Goal: Navigation & Orientation: Find specific page/section

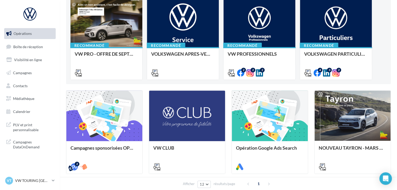
scroll to position [52, 0]
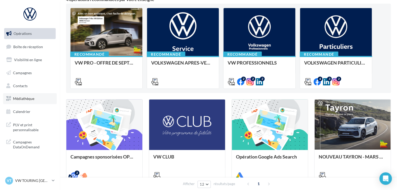
click at [27, 96] on span "Médiathèque" at bounding box center [23, 98] width 21 height 4
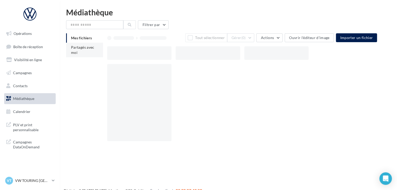
click at [81, 52] on li "Partagés avec moi" at bounding box center [84, 50] width 37 height 15
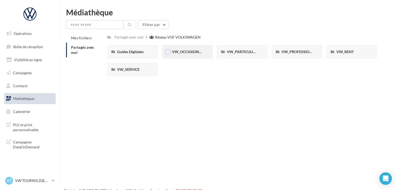
click at [194, 55] on div "VW_OCCASIONS_GARANTIES" at bounding box center [187, 52] width 51 height 14
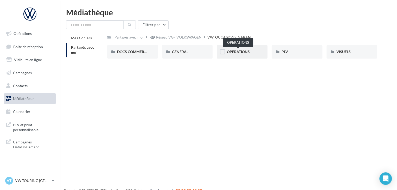
click at [240, 54] on span "OPERATIONS" at bounding box center [237, 51] width 23 height 4
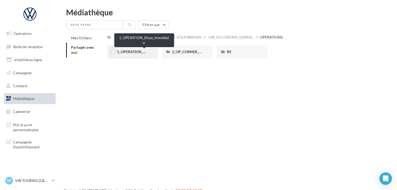
click at [138, 51] on span "1_OPERATION_Dispo_immédiate" at bounding box center [144, 51] width 54 height 4
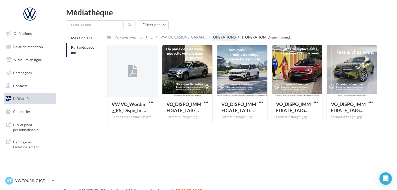
click at [235, 37] on div "OPERATIONS" at bounding box center [224, 37] width 25 height 8
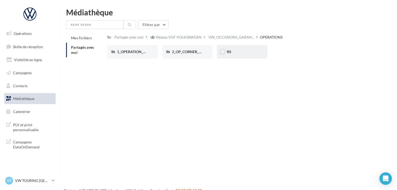
click at [250, 51] on div "RS" at bounding box center [241, 51] width 31 height 5
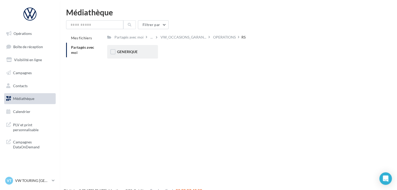
click at [122, 54] on div "GENERIQUE" at bounding box center [132, 51] width 31 height 5
click at [124, 53] on div "VW" at bounding box center [132, 51] width 31 height 5
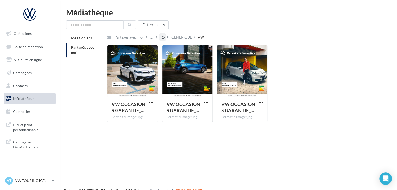
click at [162, 38] on div "RS" at bounding box center [162, 37] width 4 height 5
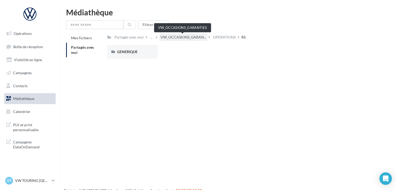
click at [179, 37] on span "VW_OCCASIONS_GARAN..." at bounding box center [183, 37] width 46 height 5
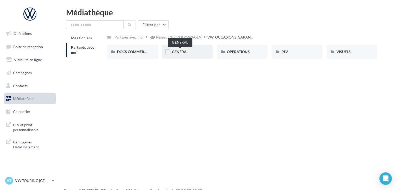
click at [182, 52] on span "GENERAL" at bounding box center [180, 51] width 16 height 4
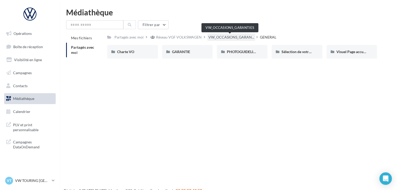
click at [222, 39] on span "VW_OCCASIONS_GARAN..." at bounding box center [231, 37] width 46 height 5
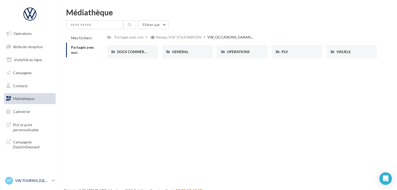
click at [26, 178] on p "VW TOURING [GEOGRAPHIC_DATA]" at bounding box center [32, 180] width 35 height 5
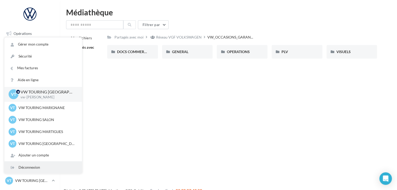
click at [30, 169] on div "Déconnexion" at bounding box center [42, 167] width 77 height 12
